Goal: Information Seeking & Learning: Learn about a topic

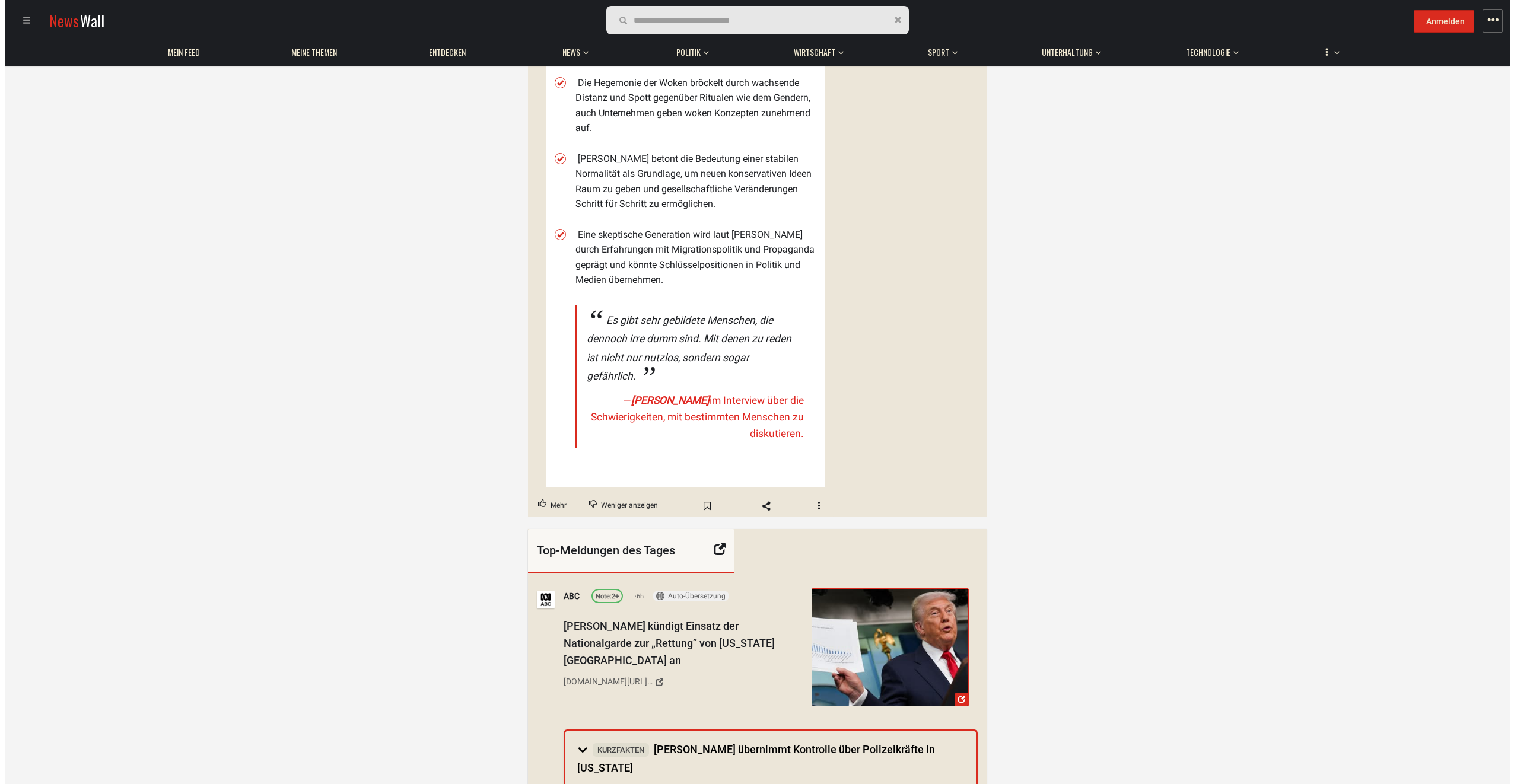
scroll to position [415, 0]
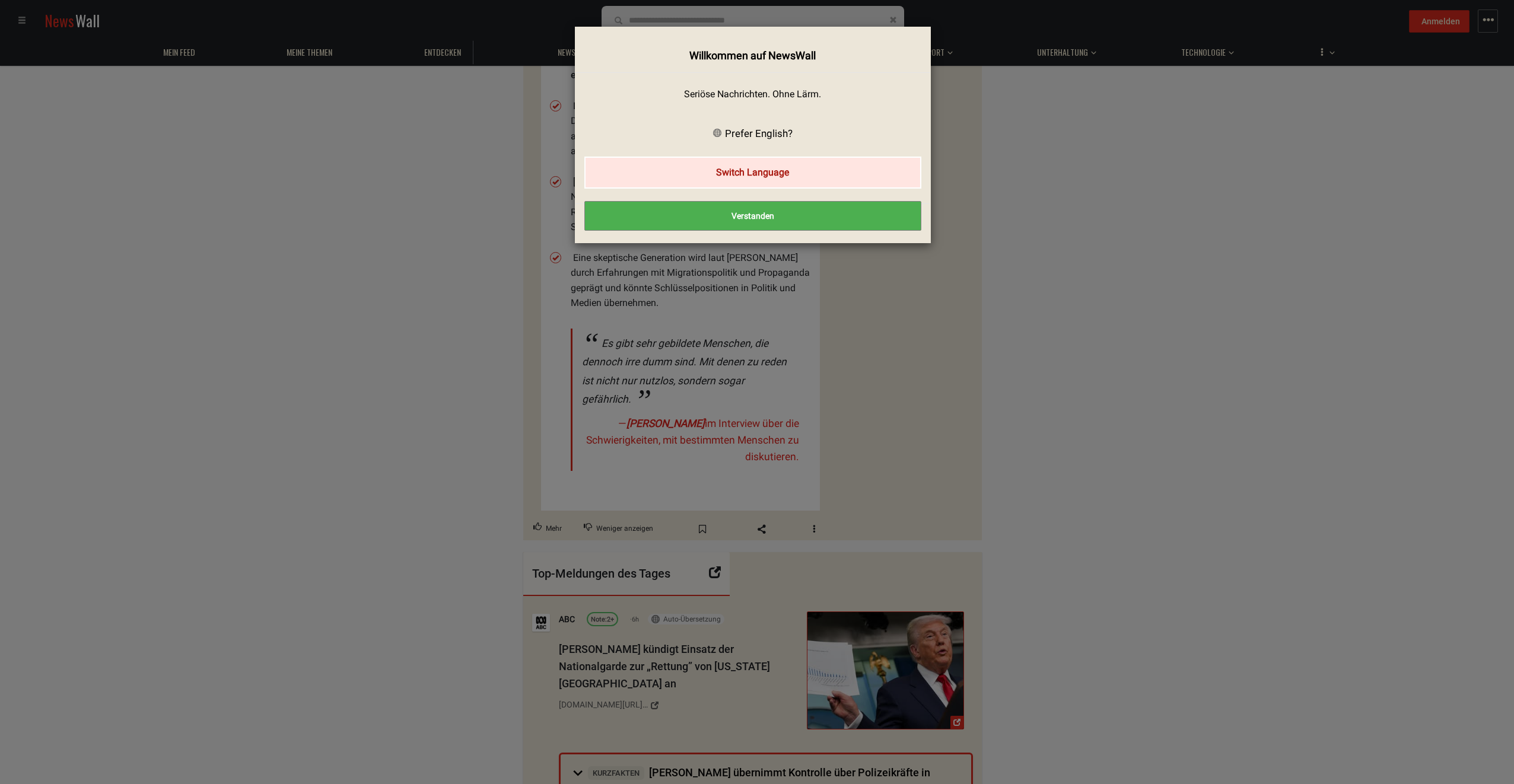
click at [737, 170] on button "Switch Language" at bounding box center [753, 172] width 337 height 31
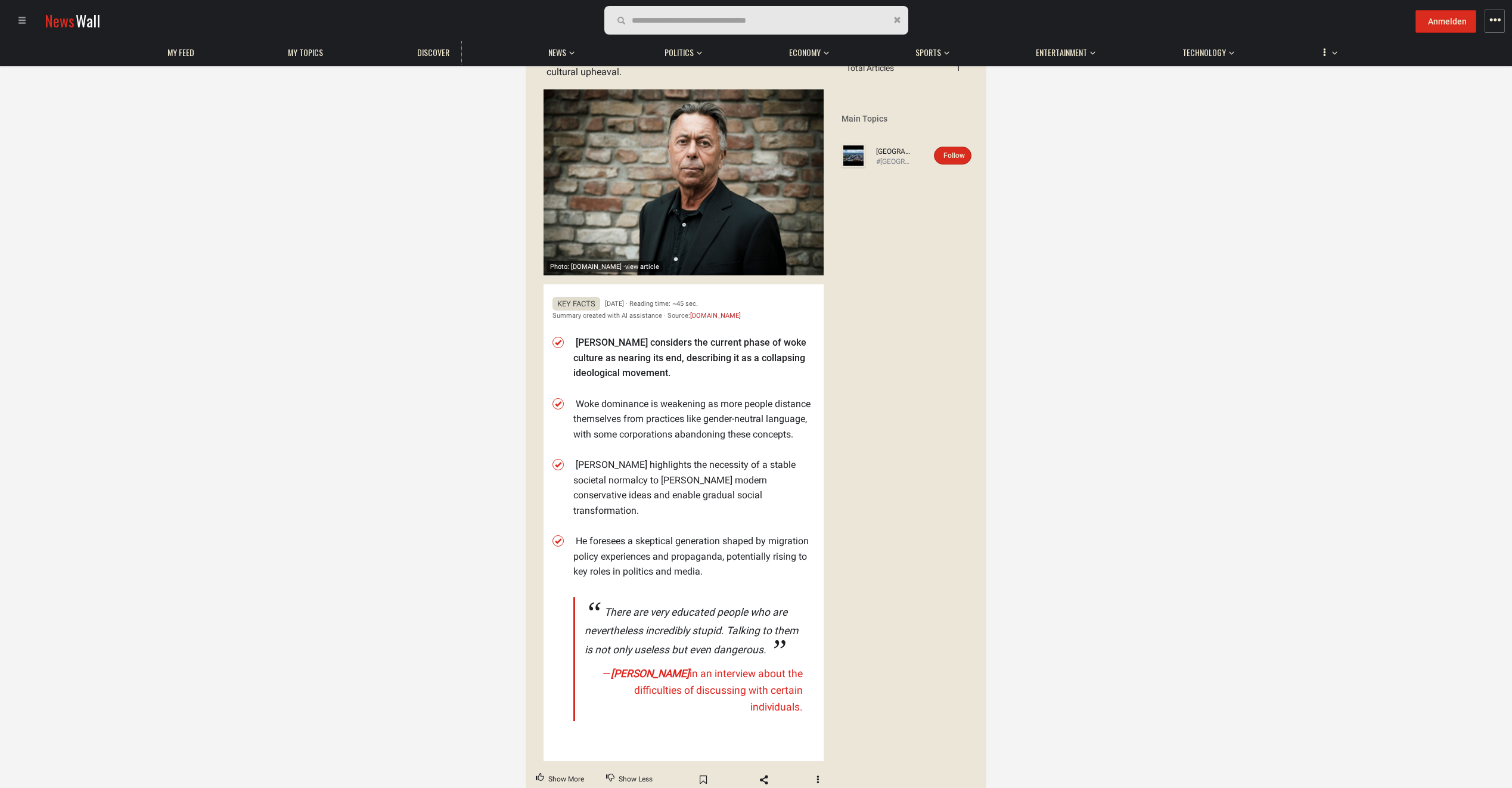
scroll to position [119, 0]
click at [701, 315] on link "[DOMAIN_NAME]" at bounding box center [716, 316] width 51 height 8
